Goal: Information Seeking & Learning: Learn about a topic

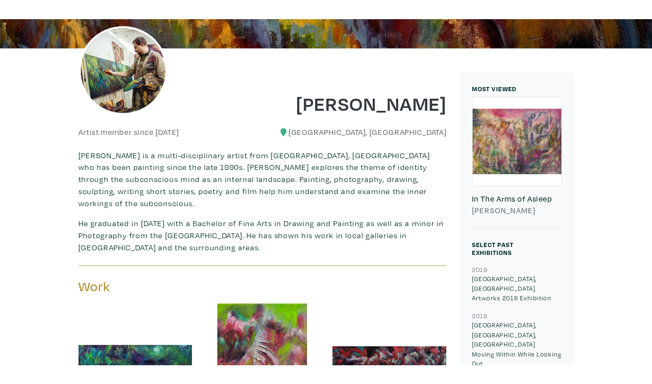
scroll to position [122, 0]
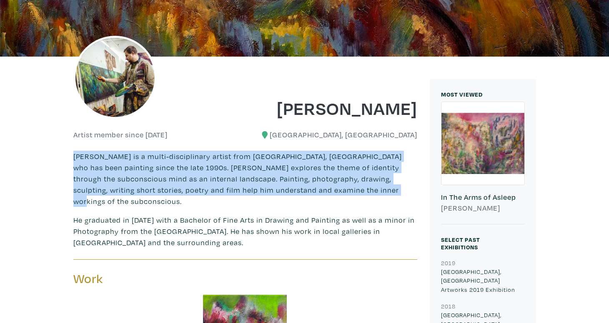
drag, startPoint x: 72, startPoint y: 155, endPoint x: 332, endPoint y: 186, distance: 261.5
copy p "[PERSON_NAME] is a multi-disciplinary artist from [GEOGRAPHIC_DATA], [GEOGRAPHI…"
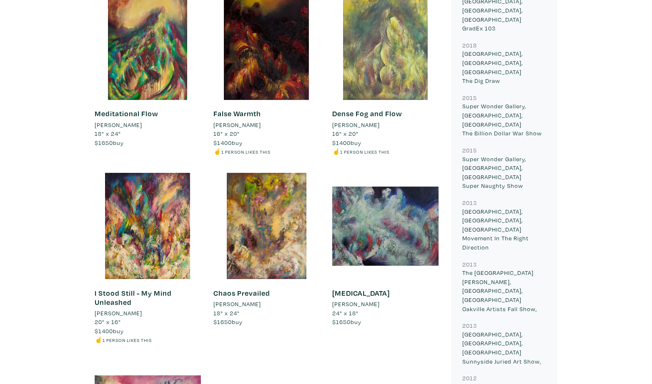
scroll to position [996, 0]
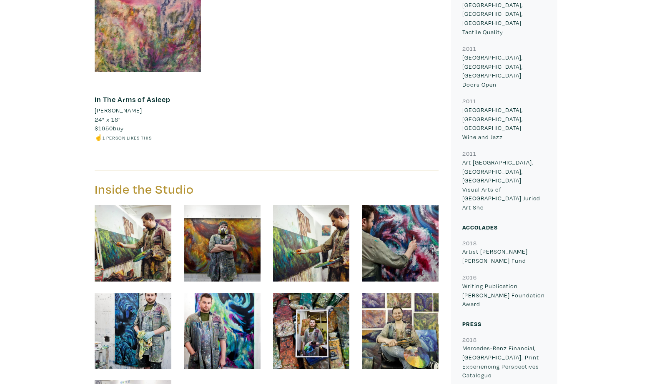
click at [398, 319] on img at bounding box center [400, 331] width 77 height 77
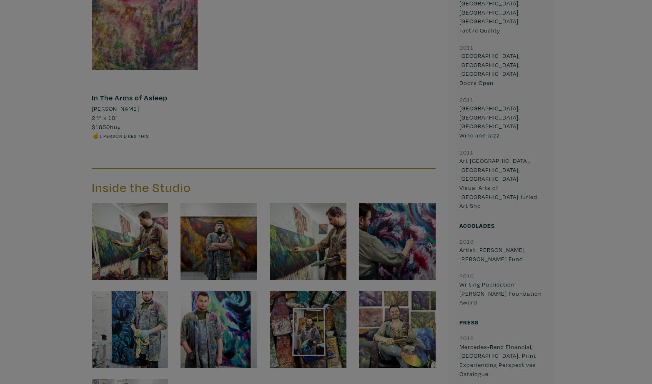
scroll to position [997, 0]
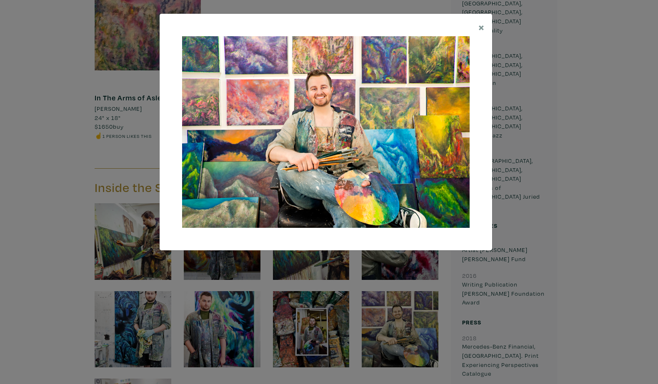
click at [330, 288] on div "× Save changes Close" at bounding box center [329, 192] width 658 height 384
click at [327, 294] on div "× Save changes Close" at bounding box center [329, 192] width 658 height 384
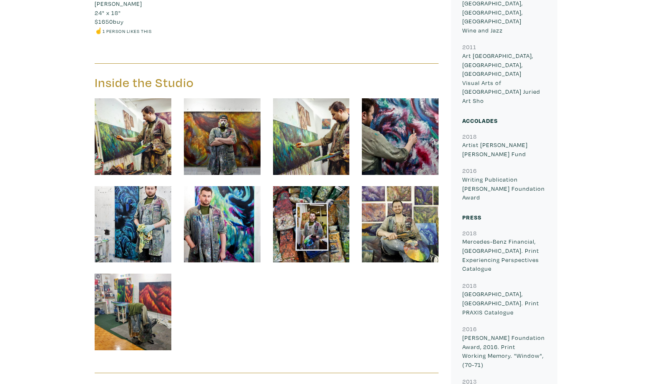
scroll to position [1085, 0]
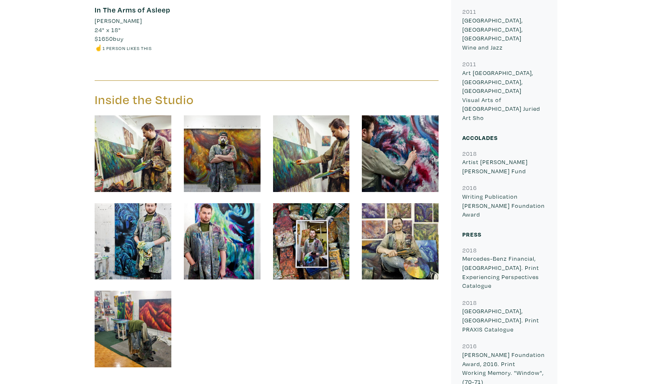
click at [391, 150] on img at bounding box center [400, 153] width 77 height 77
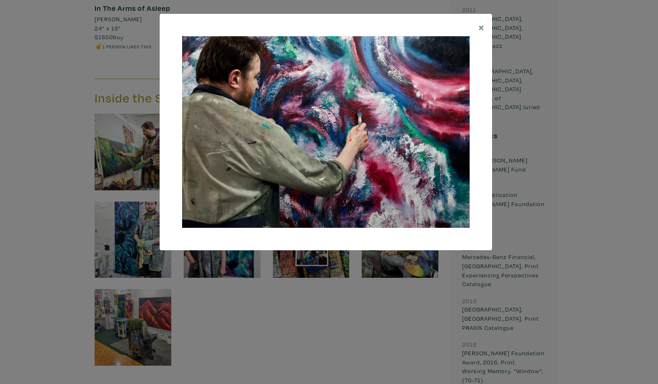
click at [336, 323] on div "× Save changes Close" at bounding box center [329, 192] width 658 height 384
click at [477, 30] on button "×" at bounding box center [481, 27] width 21 height 26
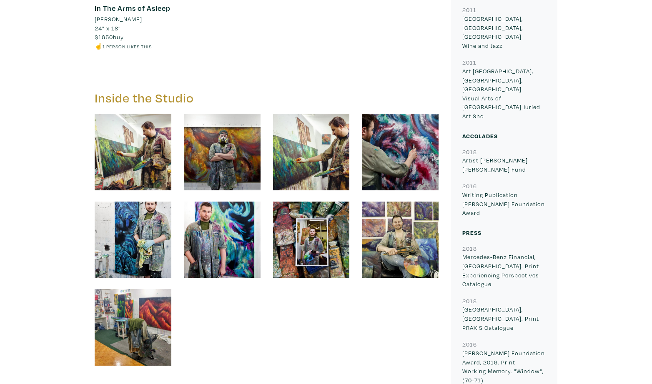
click at [396, 235] on img at bounding box center [400, 240] width 77 height 77
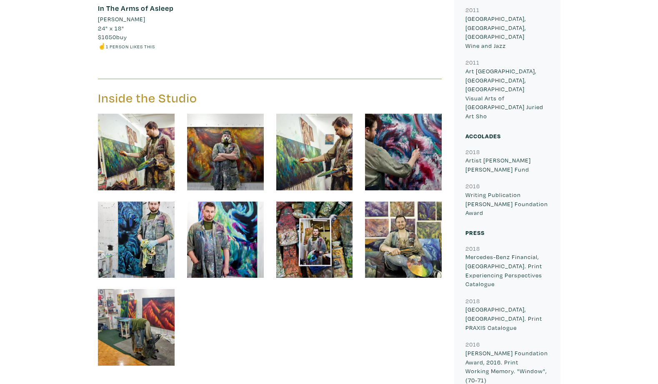
scroll to position [1089, 0]
